Goal: Task Accomplishment & Management: Manage account settings

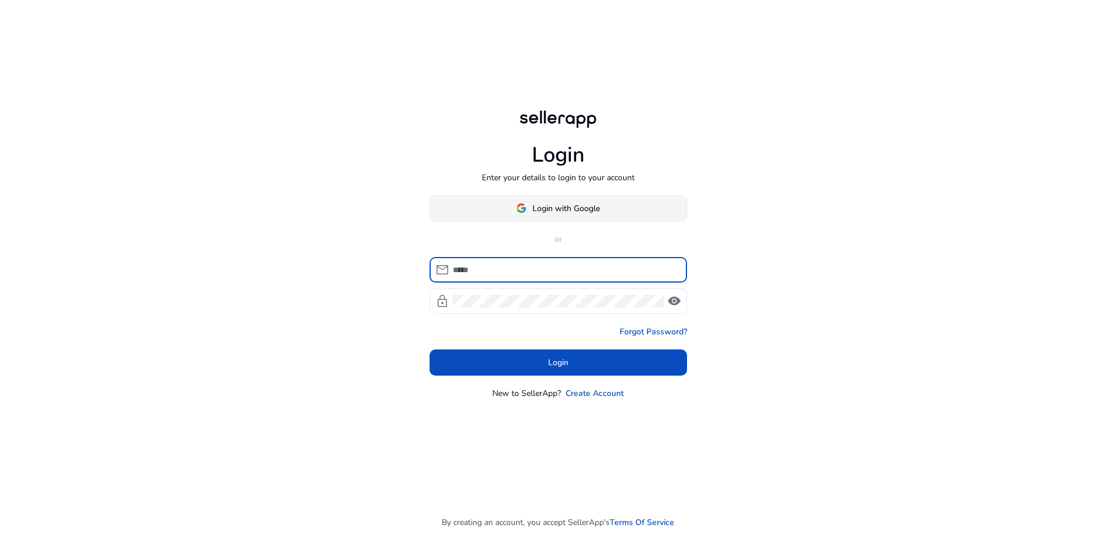
click at [583, 201] on span at bounding box center [558, 208] width 256 height 28
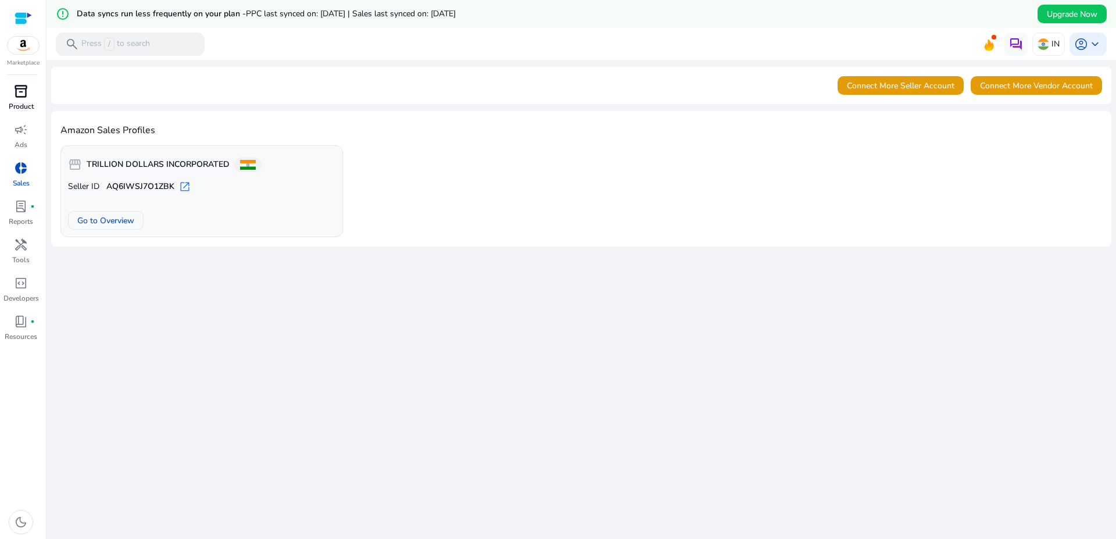
click at [22, 99] on div "inventory_2" at bounding box center [21, 91] width 33 height 19
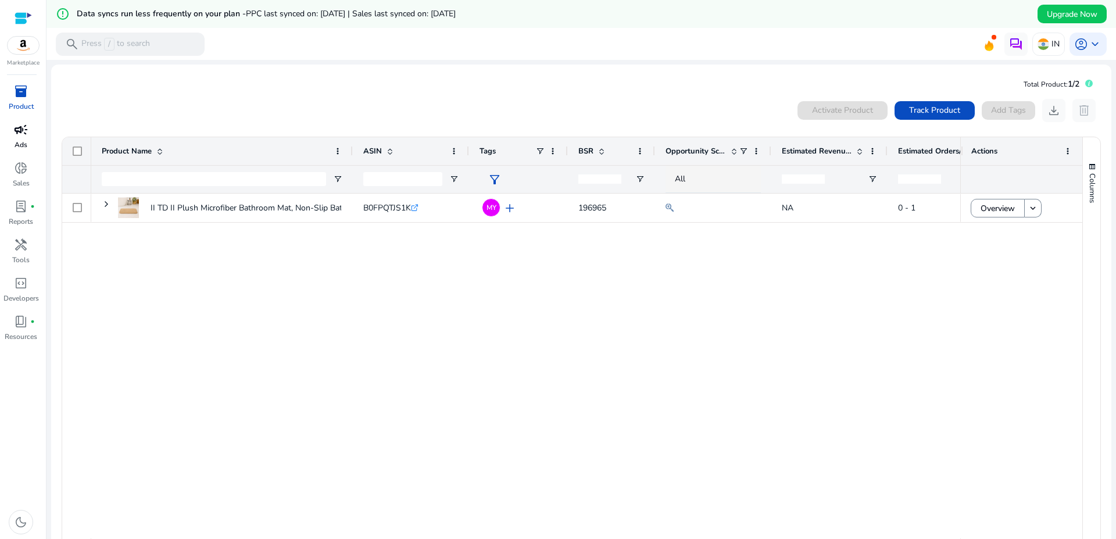
click at [27, 139] on link "campaign Ads" at bounding box center [21, 139] width 42 height 38
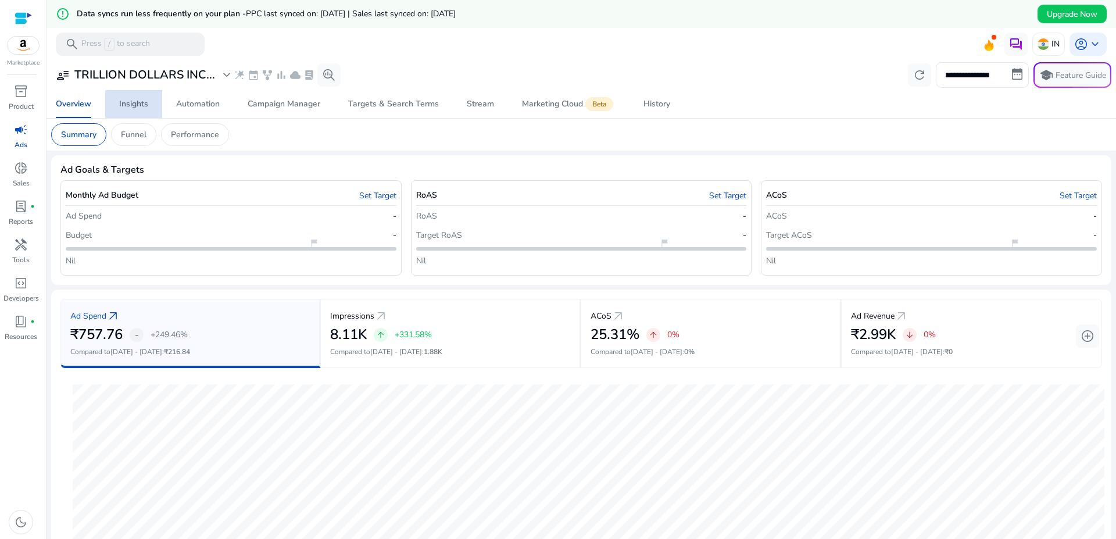
click at [134, 105] on div "Insights" at bounding box center [133, 104] width 29 height 8
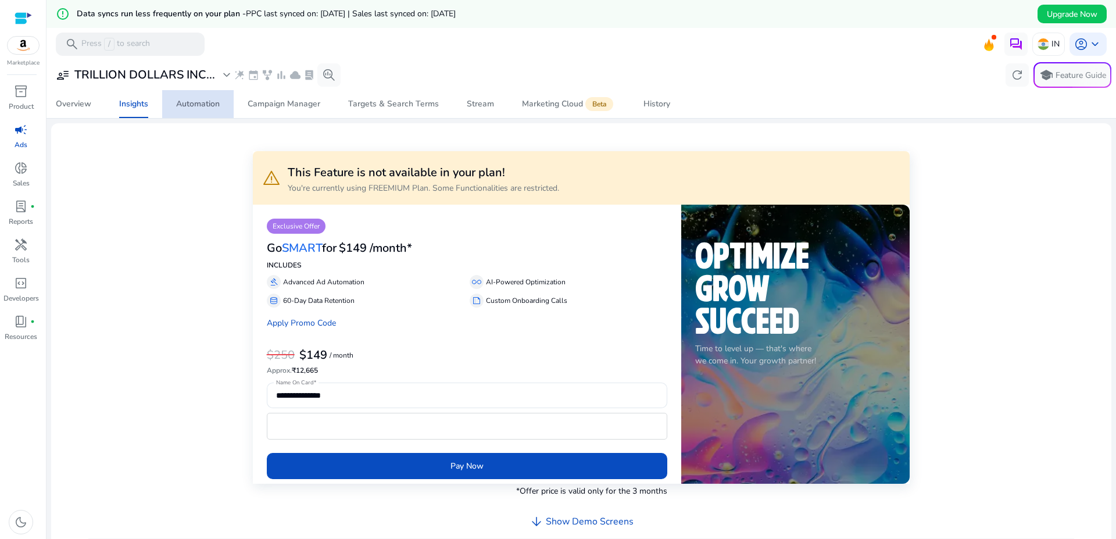
click at [194, 108] on div "Automation" at bounding box center [198, 104] width 44 height 8
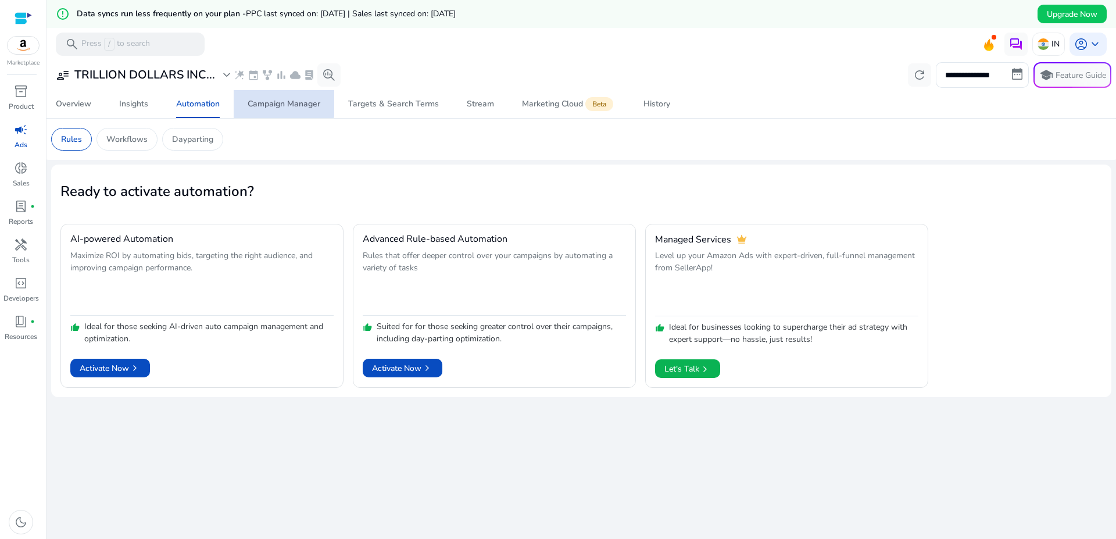
click at [280, 102] on div "Campaign Manager" at bounding box center [284, 104] width 73 height 8
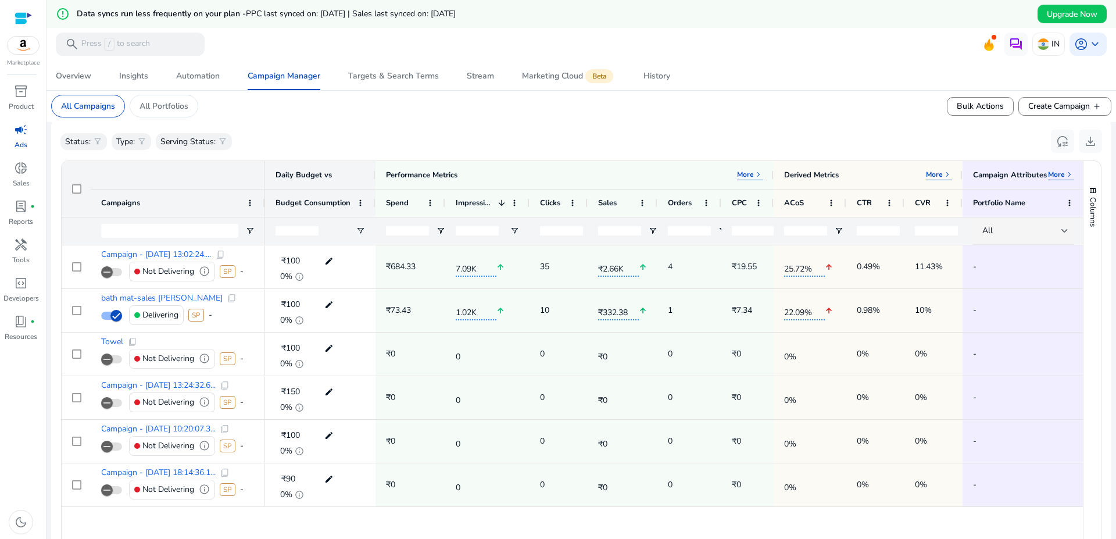
scroll to position [71, 0]
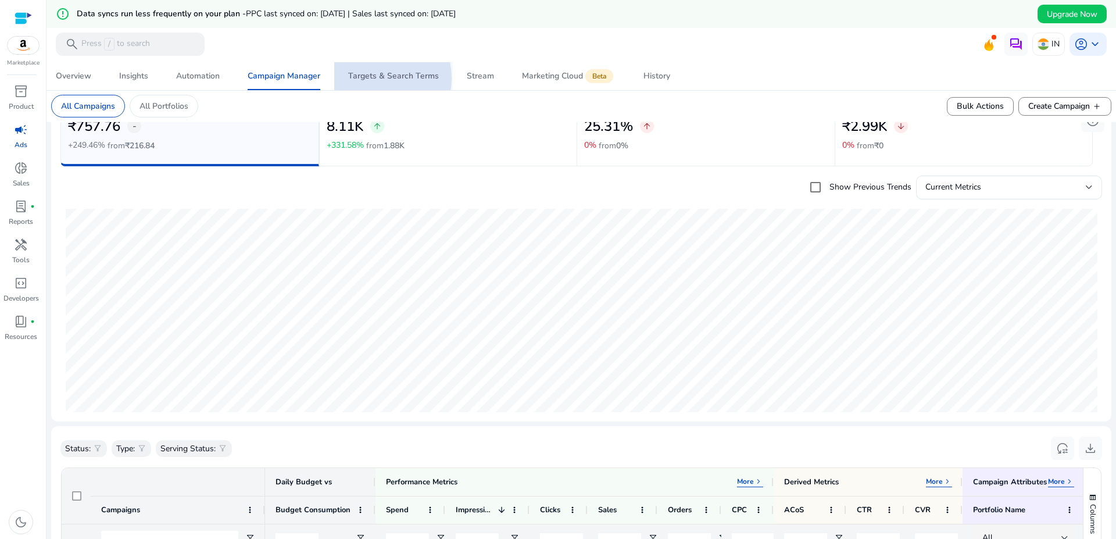
click at [379, 78] on div "Targets & Search Terms" at bounding box center [393, 76] width 91 height 8
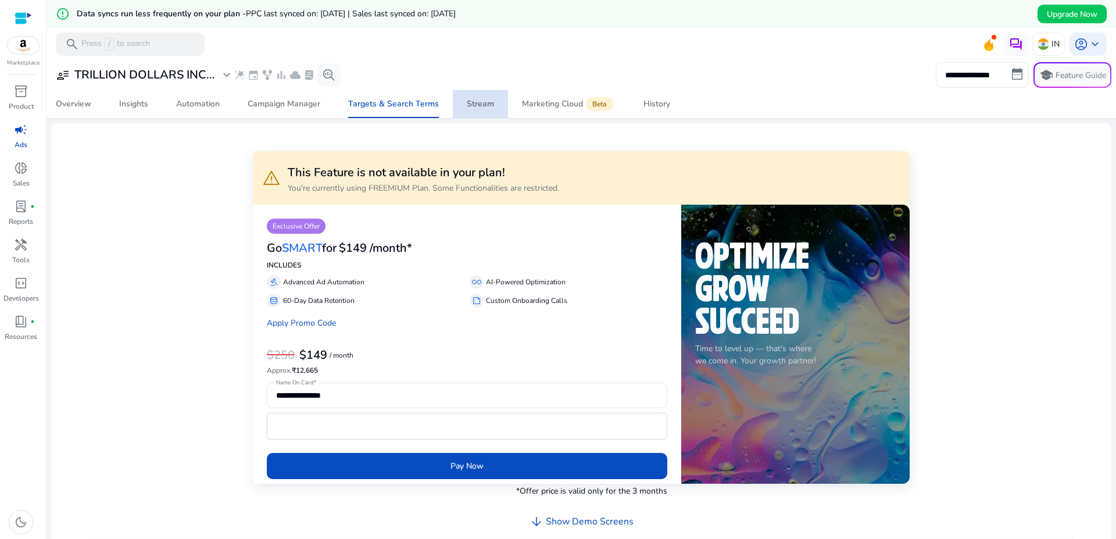
click at [474, 108] on div "Stream" at bounding box center [480, 104] width 27 height 8
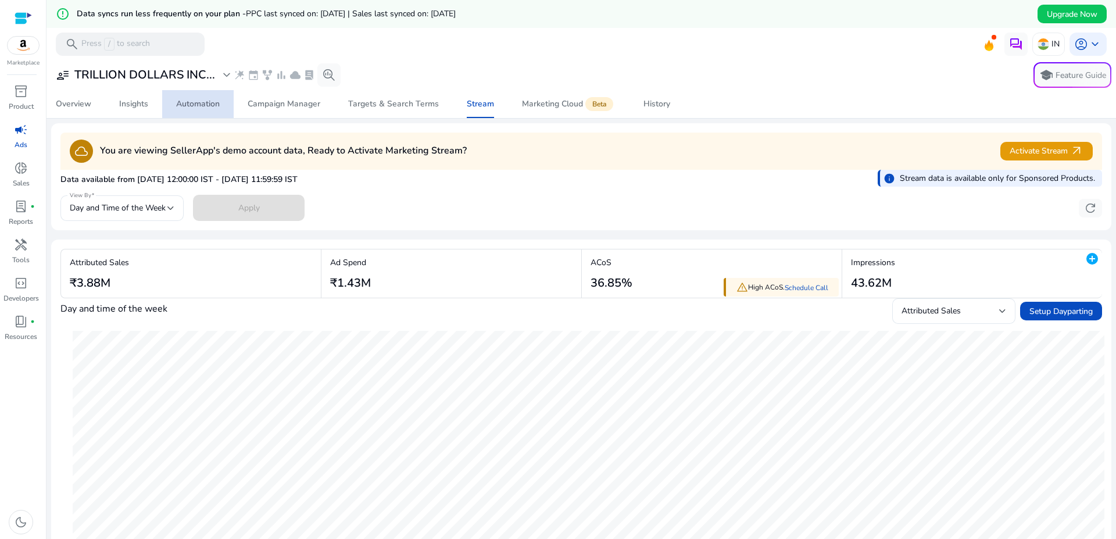
click at [213, 102] on div "Automation" at bounding box center [198, 104] width 44 height 8
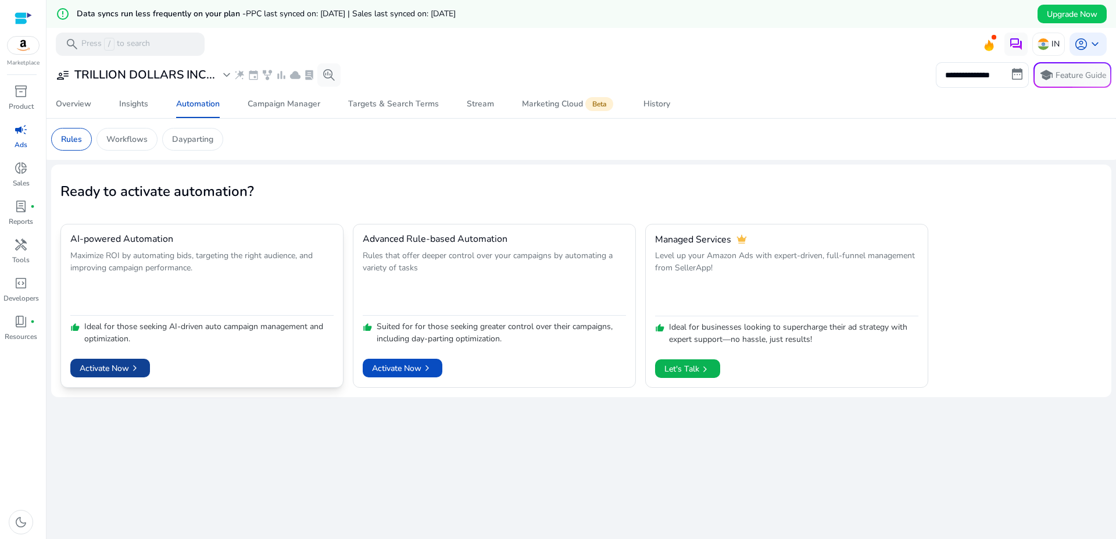
click at [88, 366] on span "Activate Now chevron_right" at bounding box center [110, 368] width 61 height 12
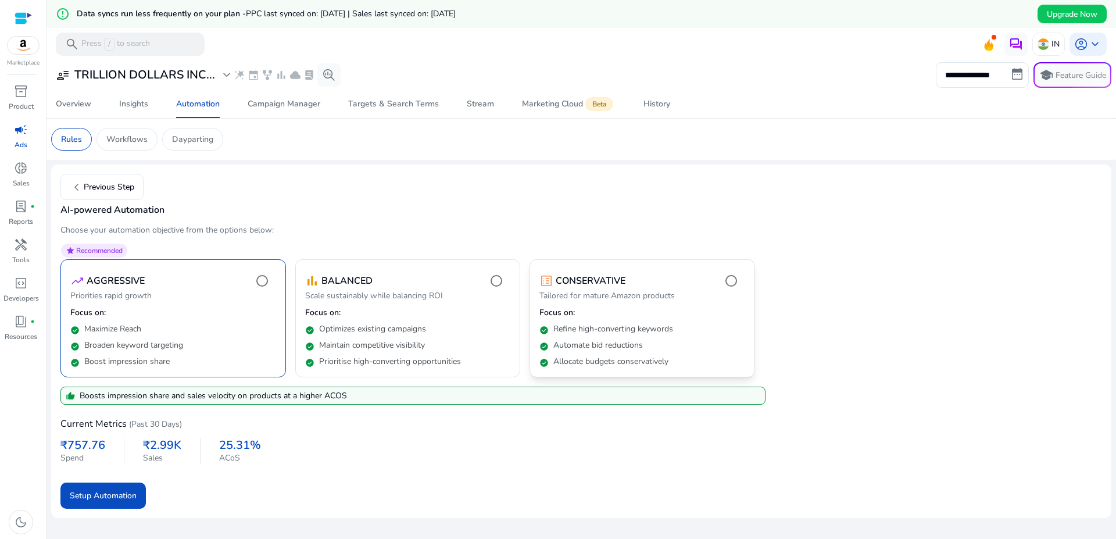
click at [661, 317] on p "Focus on:" at bounding box center [643, 313] width 206 height 12
click at [445, 316] on p "Focus on:" at bounding box center [408, 313] width 206 height 12
click at [212, 319] on div "check_circle Maximize Reach" at bounding box center [173, 327] width 206 height 16
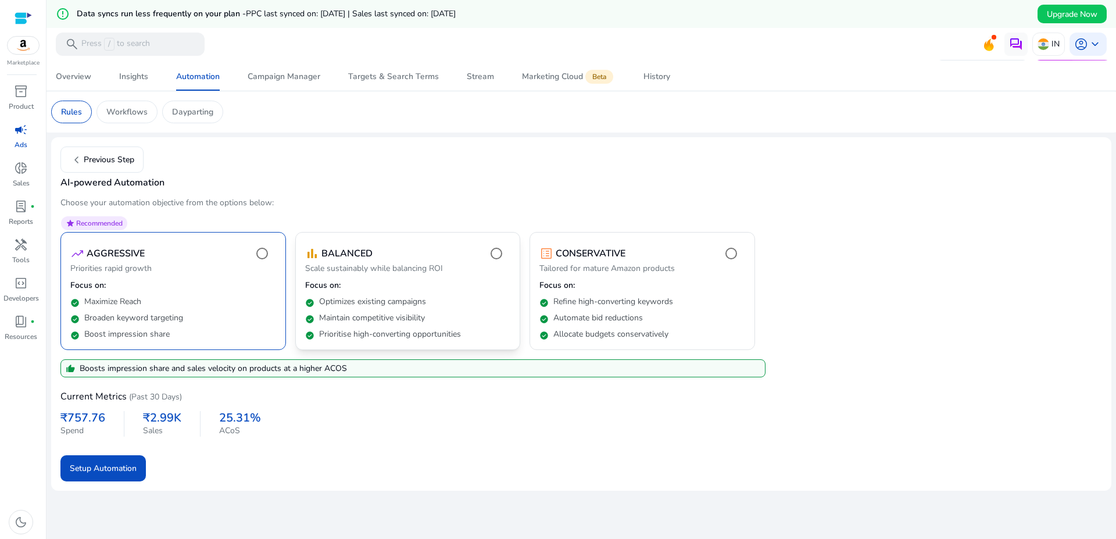
scroll to position [28, 0]
click at [344, 288] on p "Focus on:" at bounding box center [408, 285] width 206 height 12
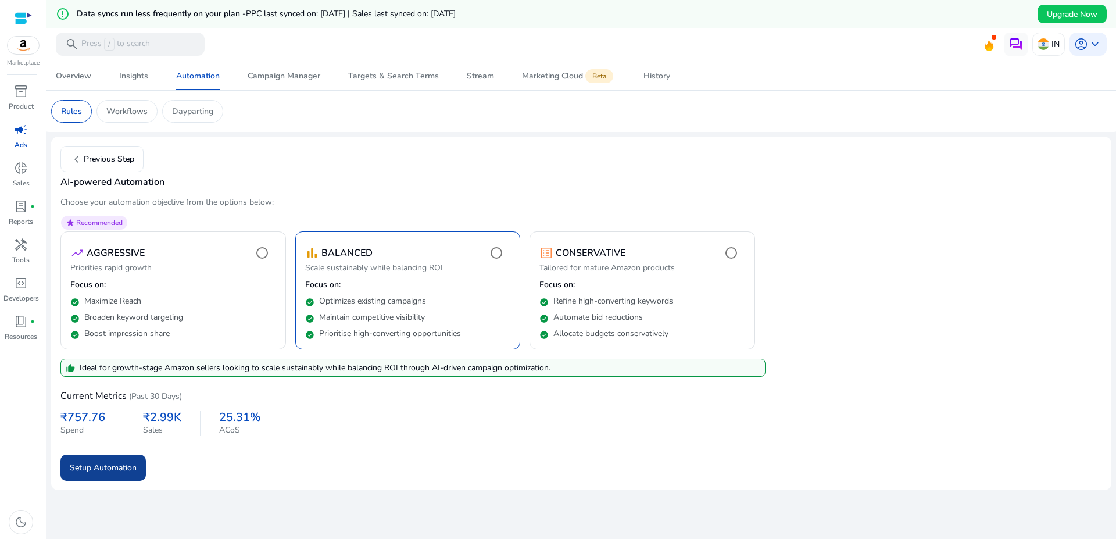
click at [97, 470] on span "Setup Automation" at bounding box center [103, 468] width 67 height 12
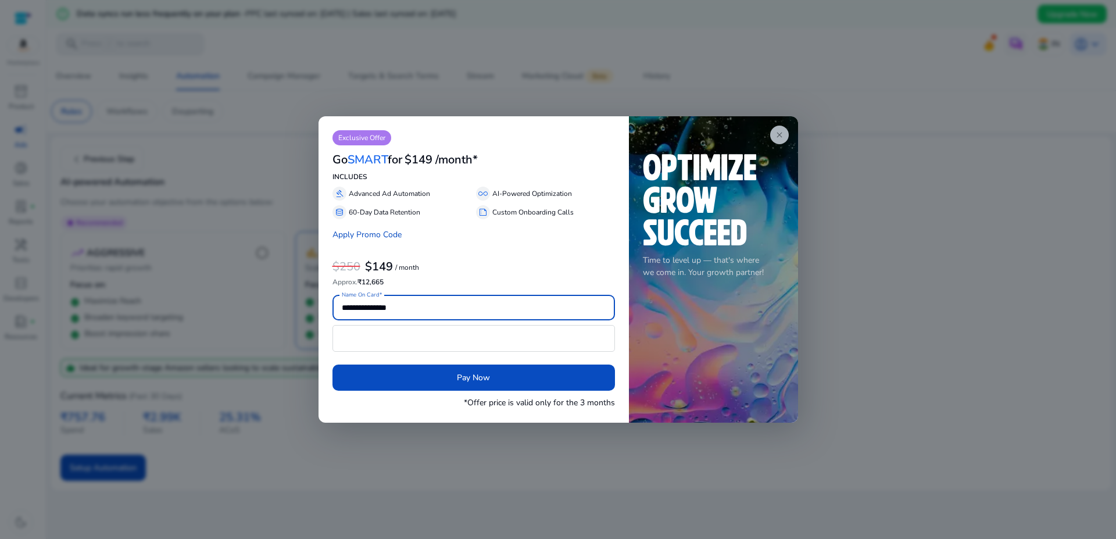
click at [783, 134] on span "close" at bounding box center [779, 134] width 9 height 9
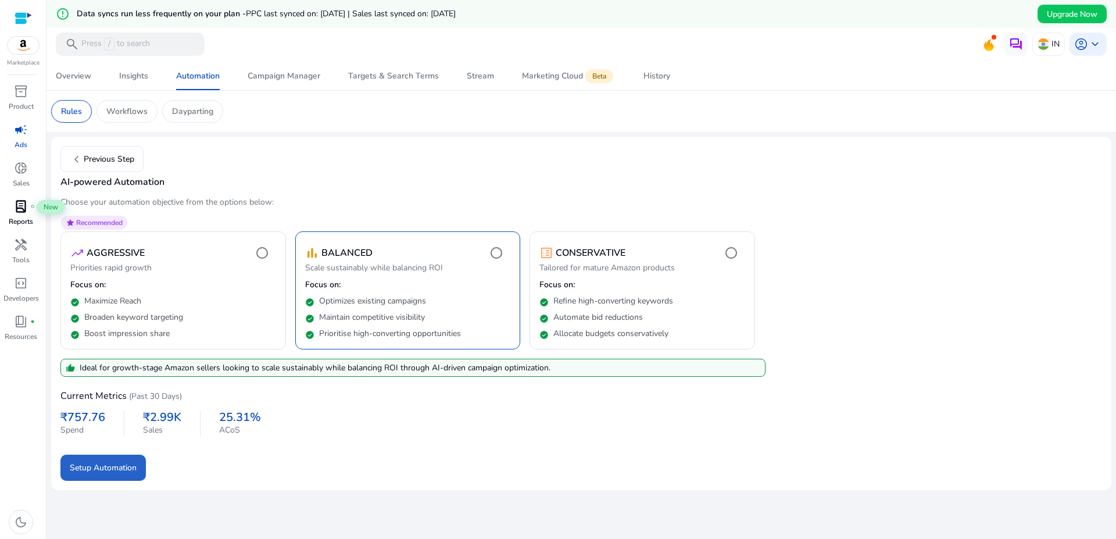
click at [15, 207] on span "lab_profile" at bounding box center [21, 206] width 14 height 14
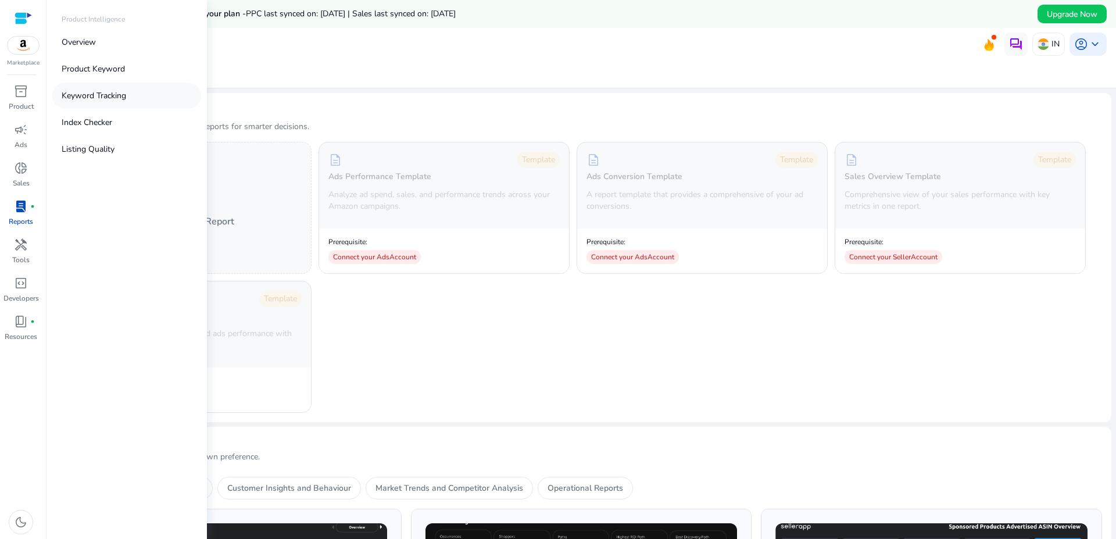
click at [122, 94] on p "Keyword Tracking" at bounding box center [94, 96] width 65 height 12
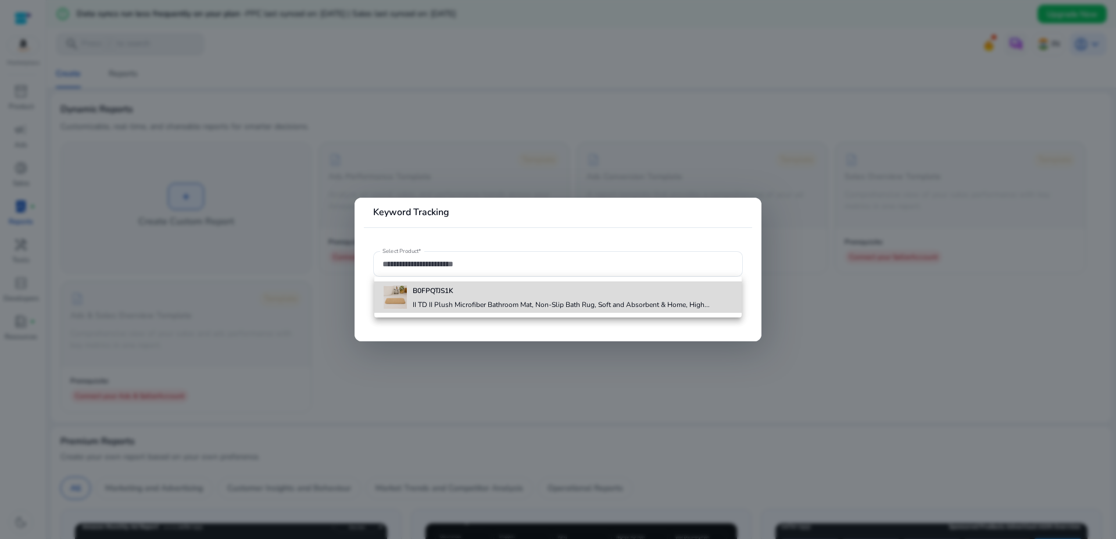
click at [451, 295] on b "B0FPQTJS1K" at bounding box center [433, 290] width 41 height 9
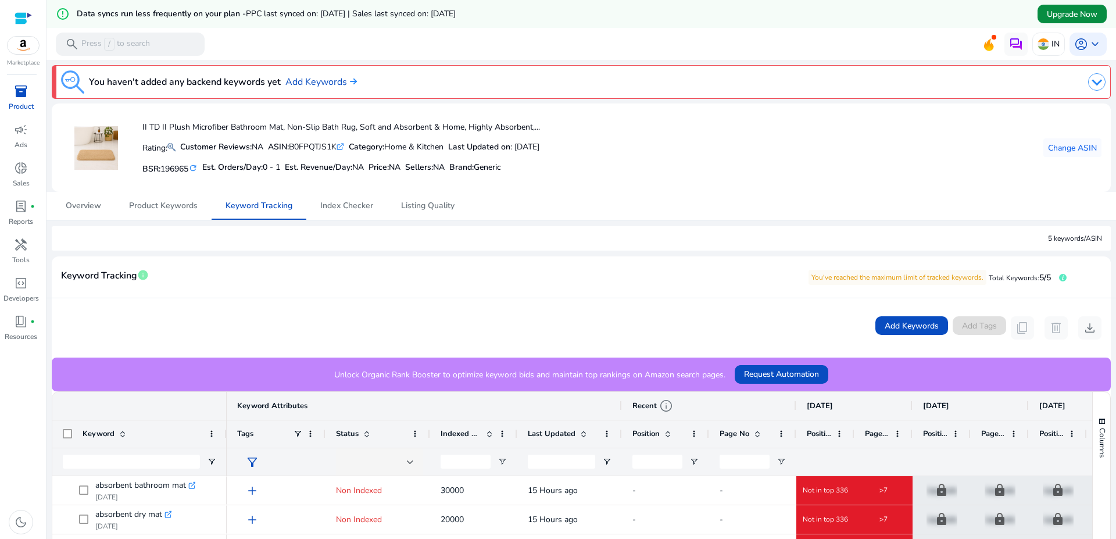
click at [1047, 10] on span "Upgrade Now" at bounding box center [1072, 14] width 51 height 12
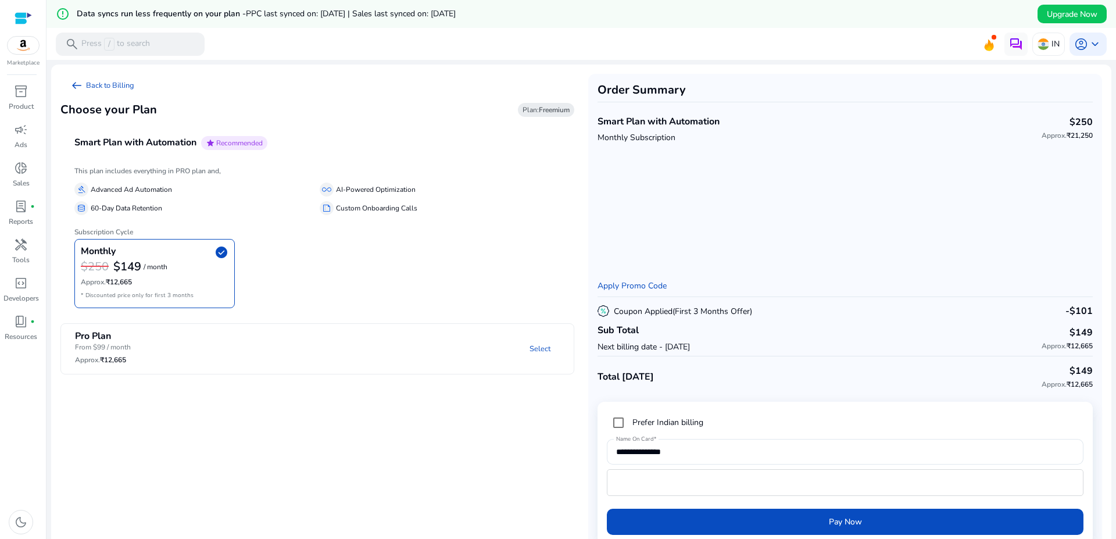
scroll to position [28, 0]
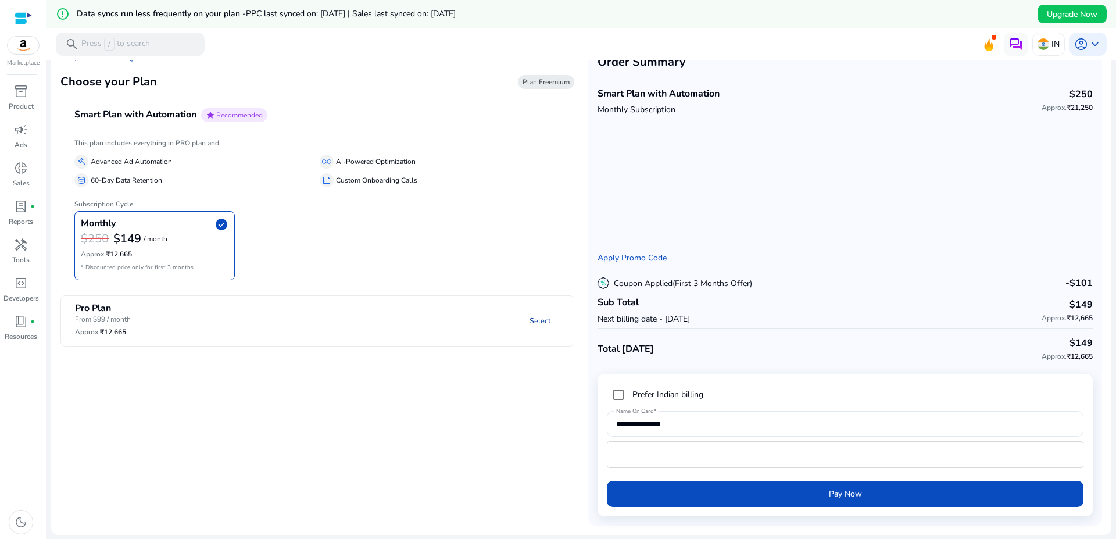
click at [542, 320] on link "Select" at bounding box center [540, 320] width 40 height 21
